Goal: Find specific page/section: Find specific page/section

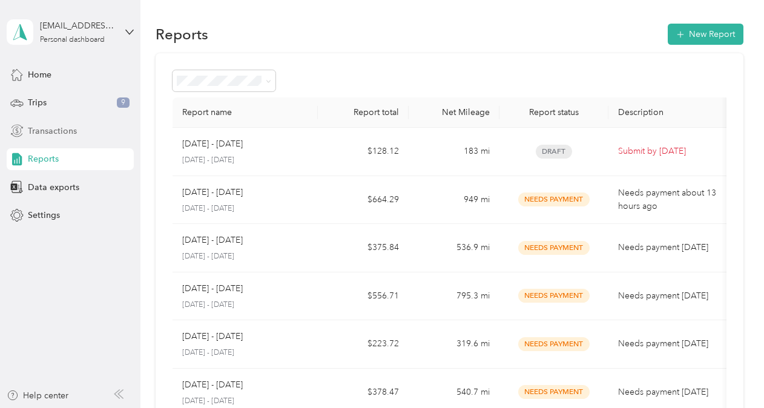
click at [46, 140] on div "Transactions" at bounding box center [70, 131] width 127 height 22
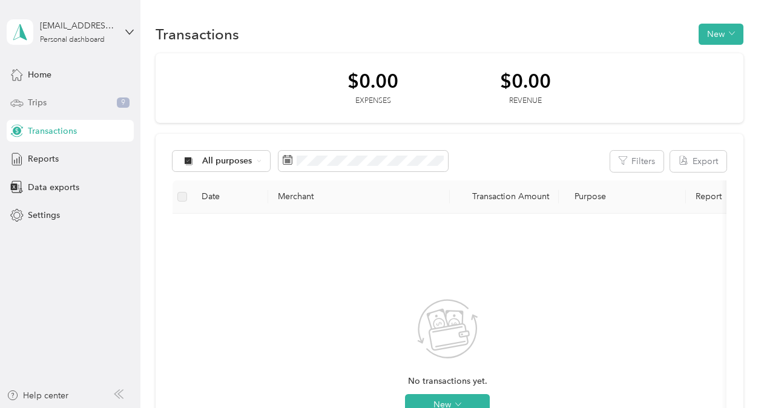
click at [36, 104] on span "Trips" at bounding box center [37, 102] width 19 height 13
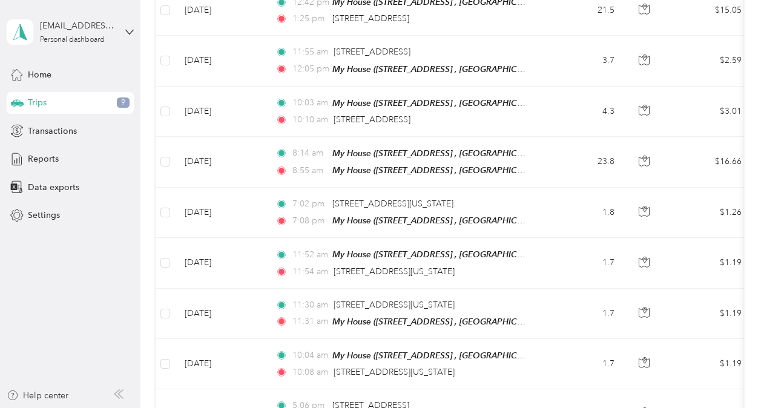
scroll to position [606, 0]
